Goal: Task Accomplishment & Management: Manage account settings

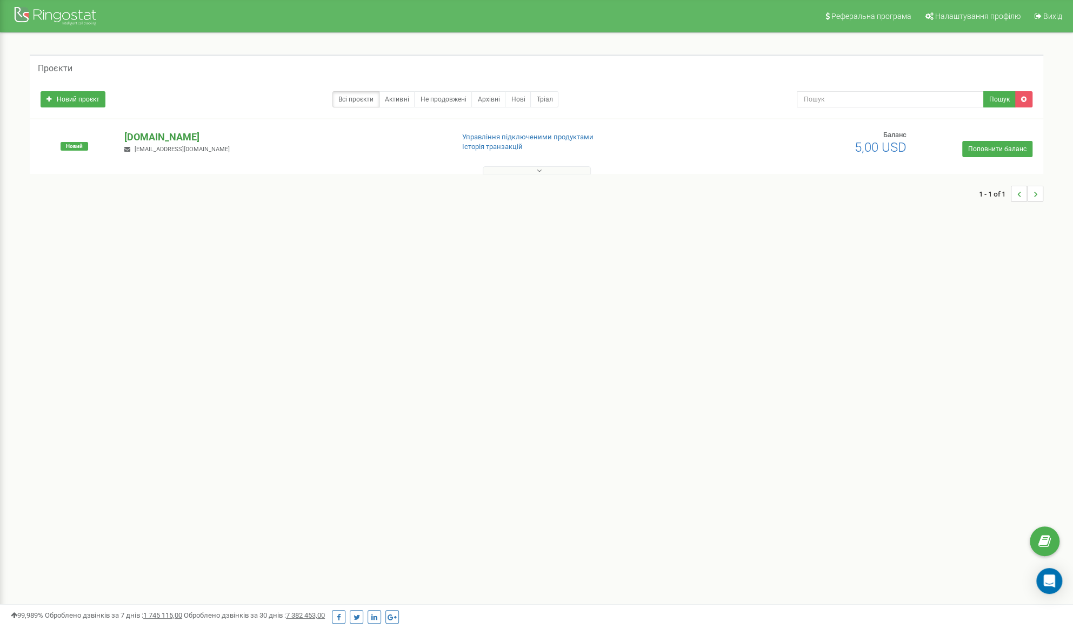
click at [166, 136] on p "[DOMAIN_NAME]" at bounding box center [284, 137] width 320 height 14
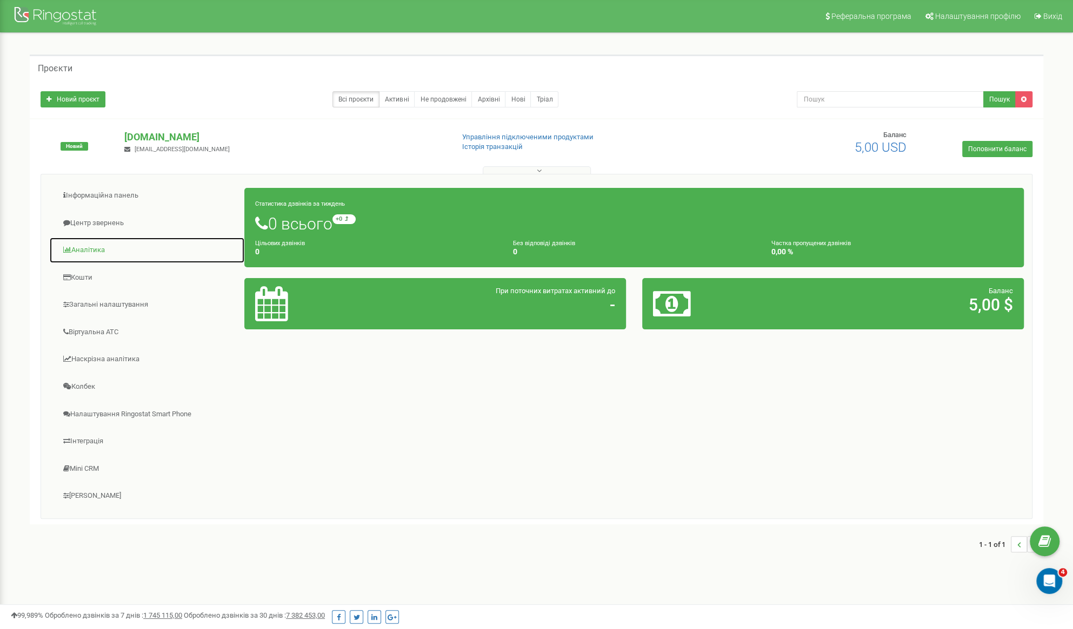
click at [100, 254] on link "Аналiтика" at bounding box center [147, 250] width 196 height 26
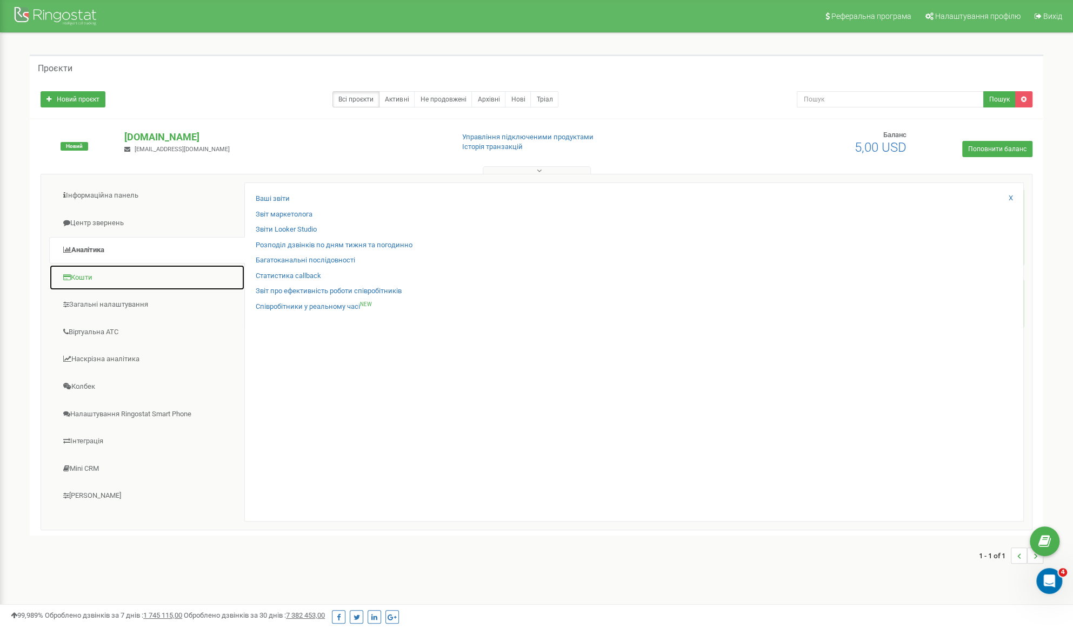
click at [84, 279] on link "Кошти" at bounding box center [147, 278] width 196 height 26
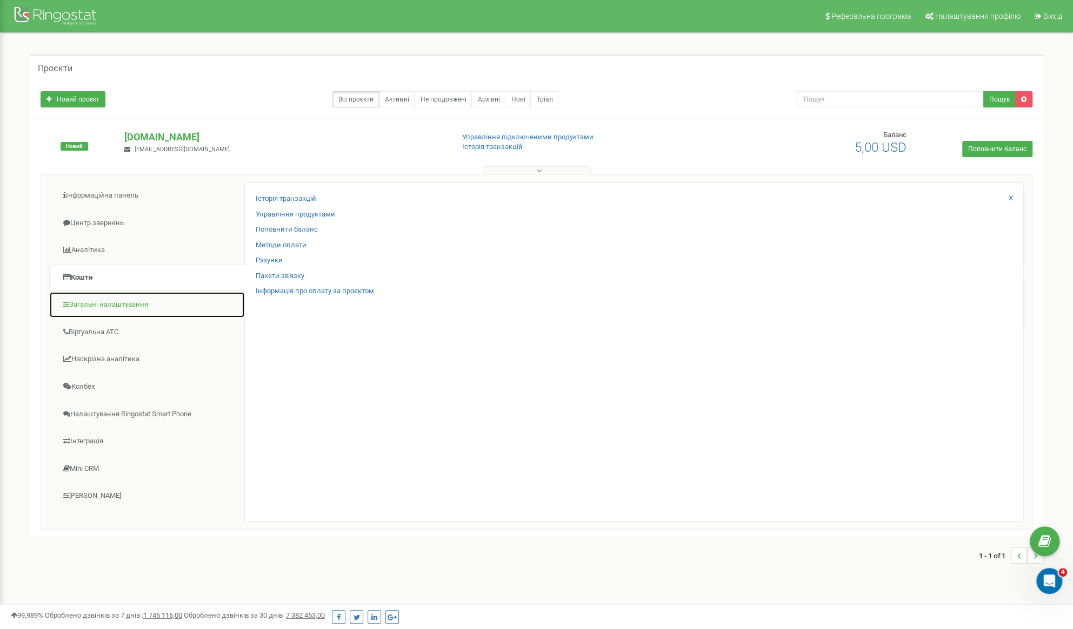
click at [89, 305] on link "Загальні налаштування" at bounding box center [147, 305] width 196 height 26
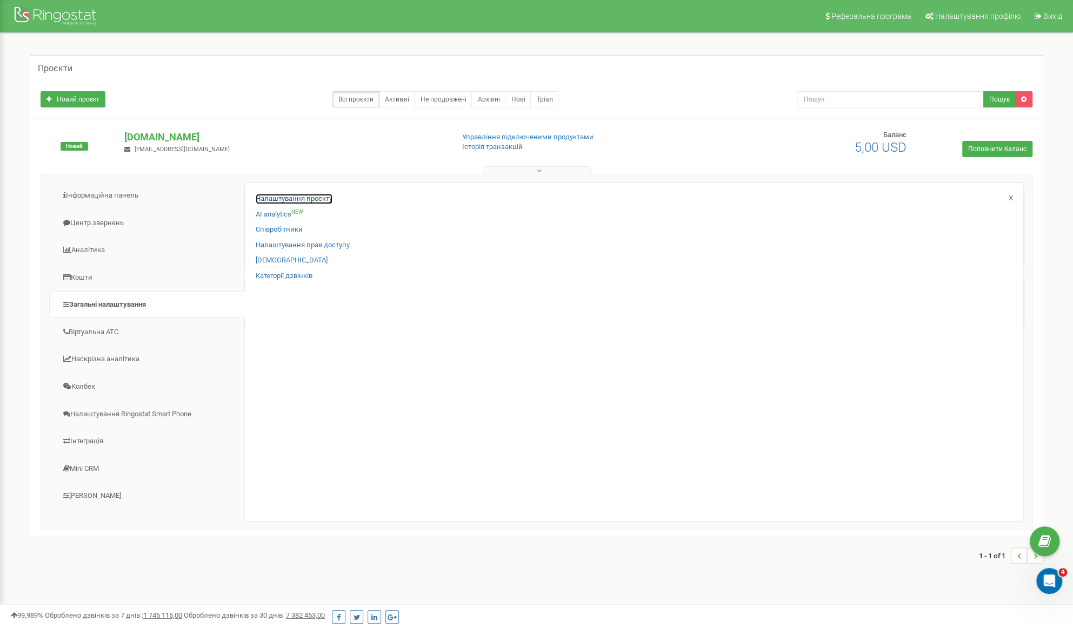
click at [304, 197] on link "Налаштування проєкту" at bounding box center [294, 199] width 77 height 10
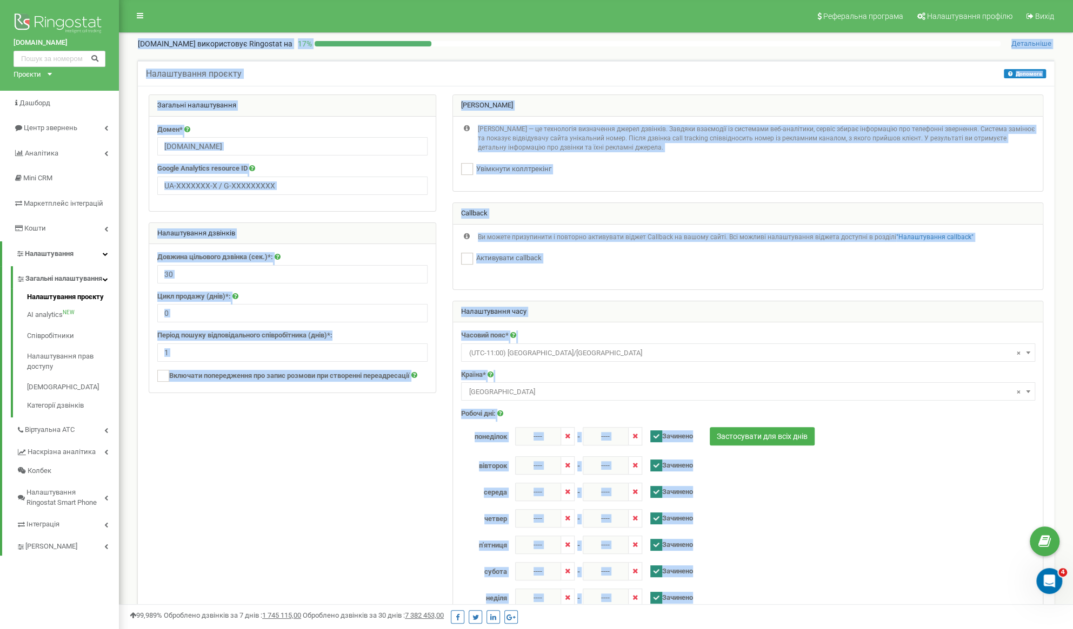
drag, startPoint x: 138, startPoint y: 46, endPoint x: 408, endPoint y: 413, distance: 455.7
click at [408, 413] on div "Реферальна програма Налаштування профілю Вихід dnk.olx.ua використовує Ringosta…" at bounding box center [596, 411] width 954 height 822
click at [451, 46] on div at bounding box center [657, 43] width 686 height 5
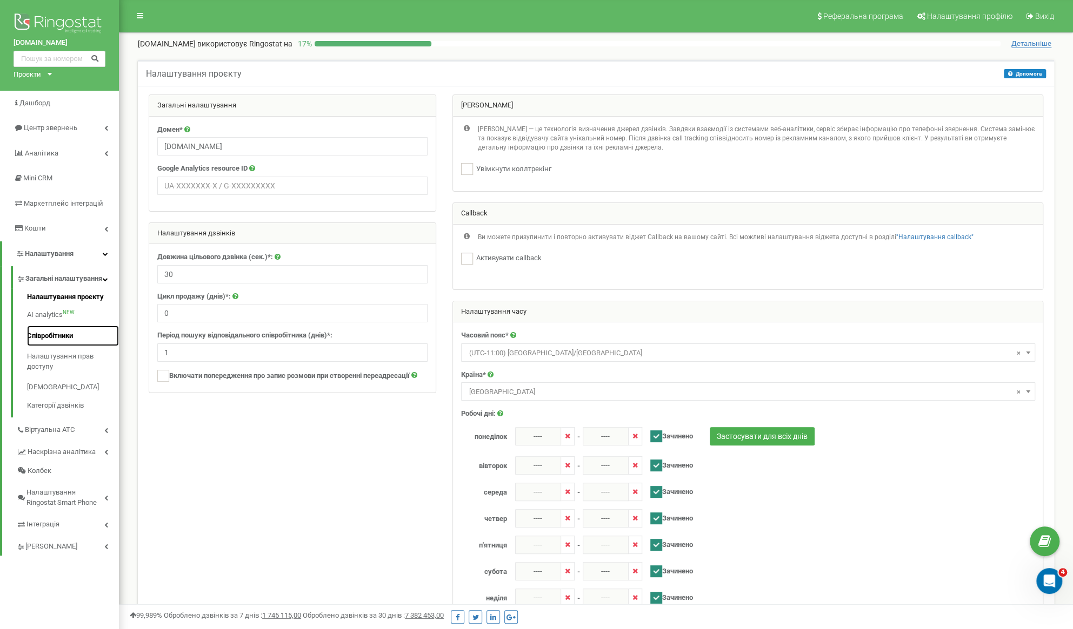
click at [64, 345] on link "Співробітники" at bounding box center [73, 336] width 92 height 21
